Goal: Navigation & Orientation: Go to known website

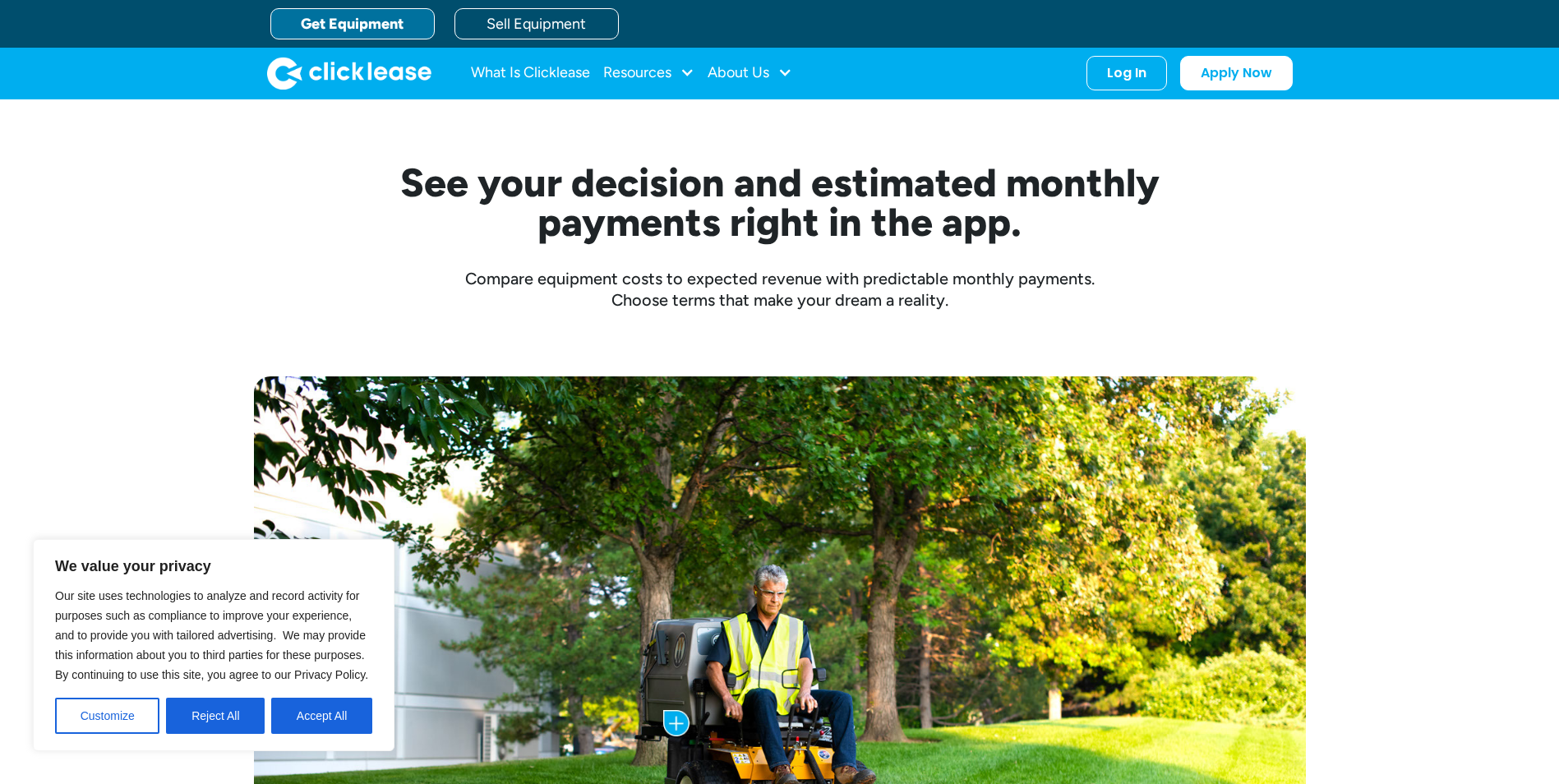
scroll to position [411, 0]
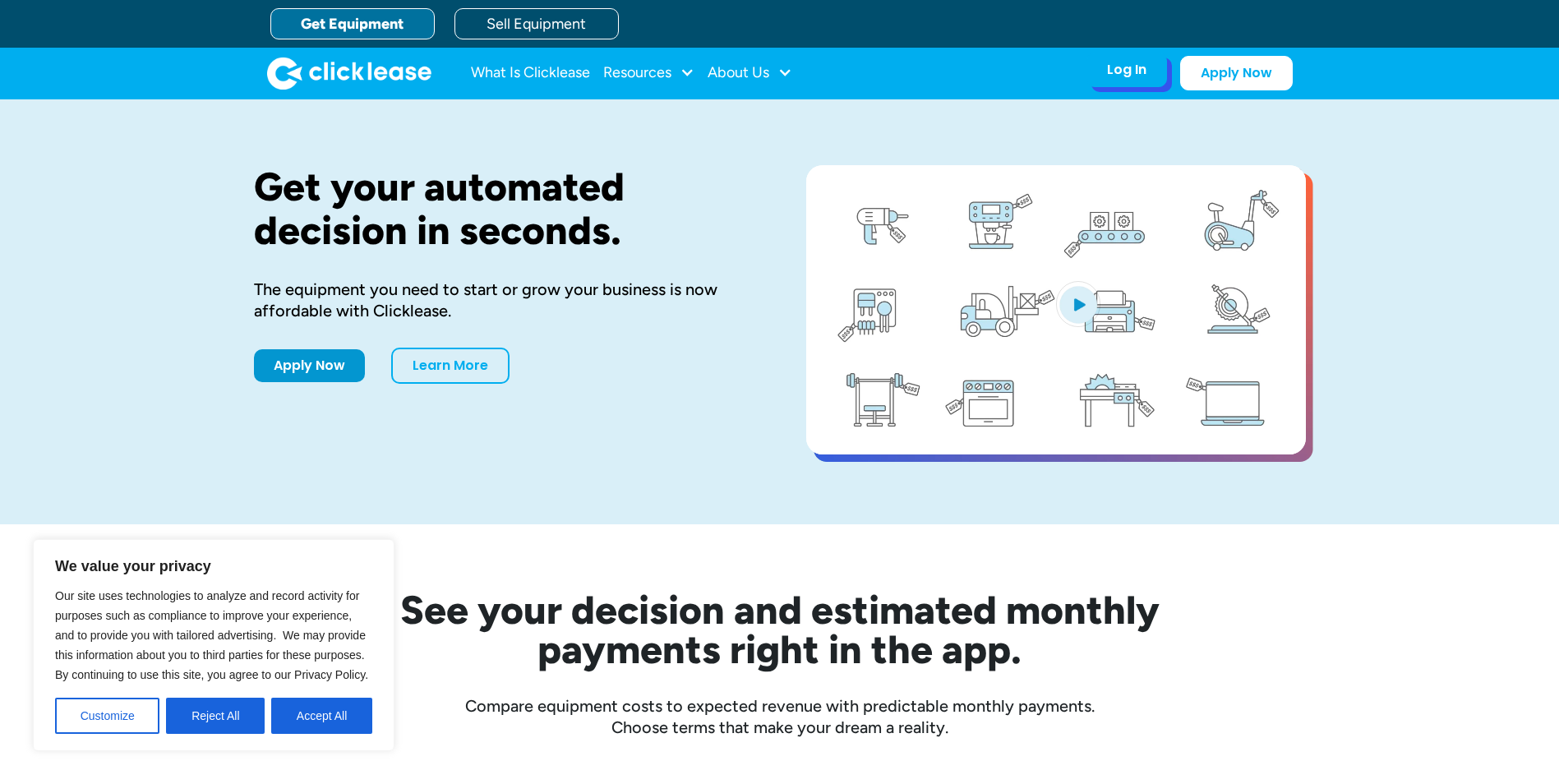
click at [1134, 71] on div "Log In" at bounding box center [1127, 69] width 40 height 16
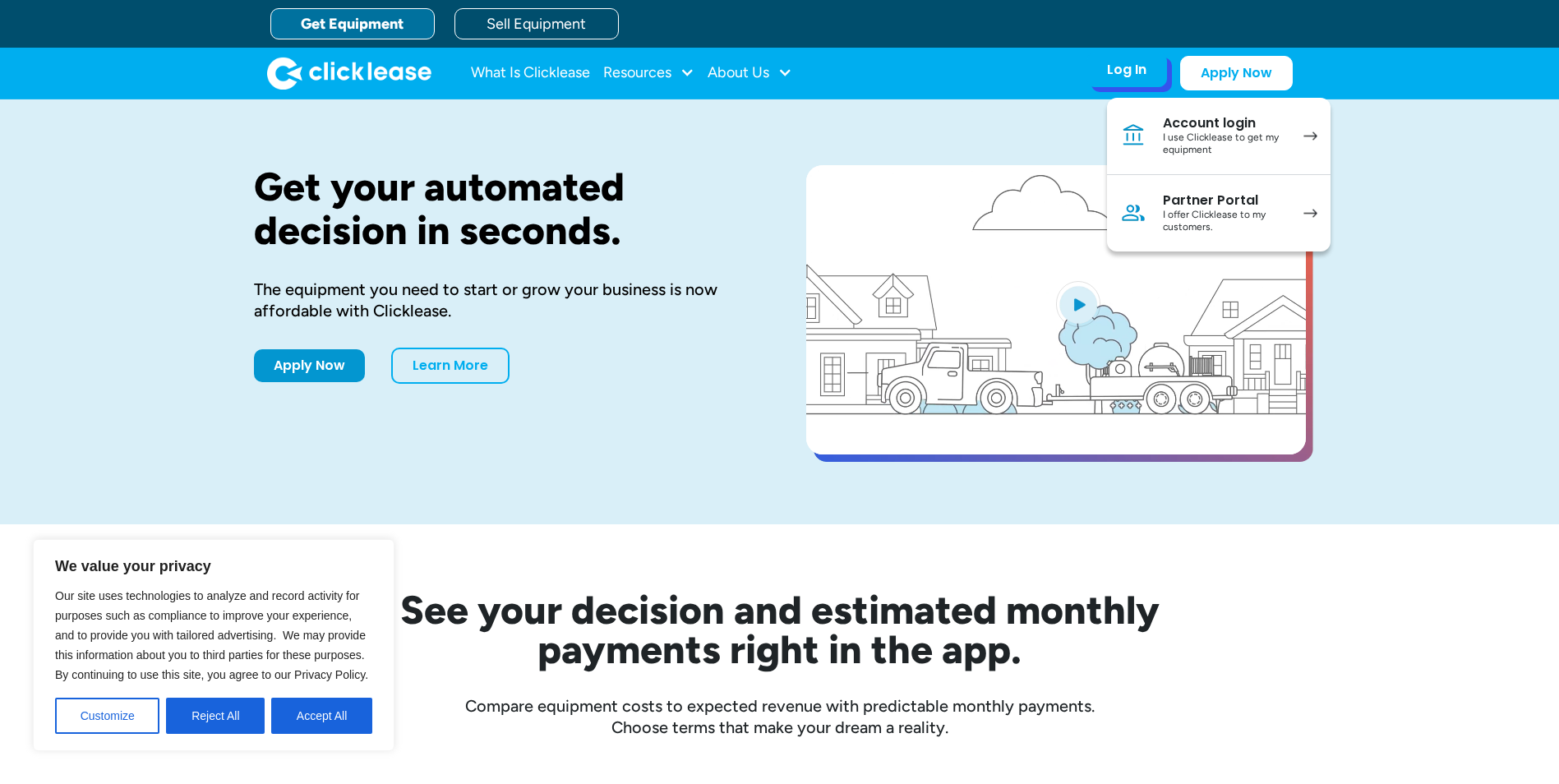
click at [1236, 212] on div "I offer Clicklease to my customers." at bounding box center [1224, 221] width 124 height 25
